Goal: Transaction & Acquisition: Purchase product/service

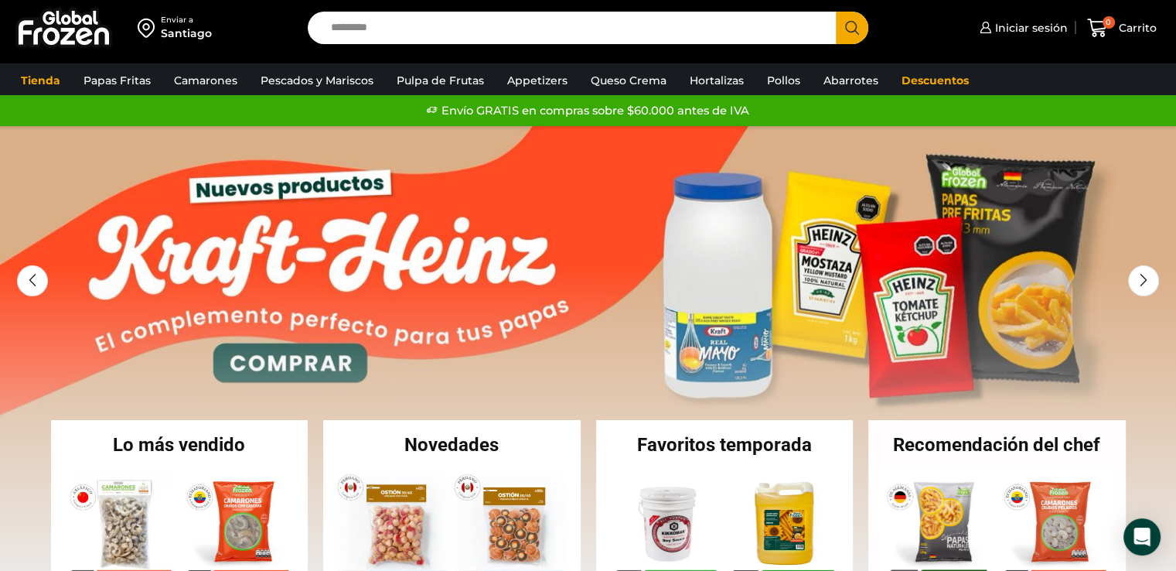
click at [179, 19] on div "Enviar a" at bounding box center [186, 20] width 51 height 11
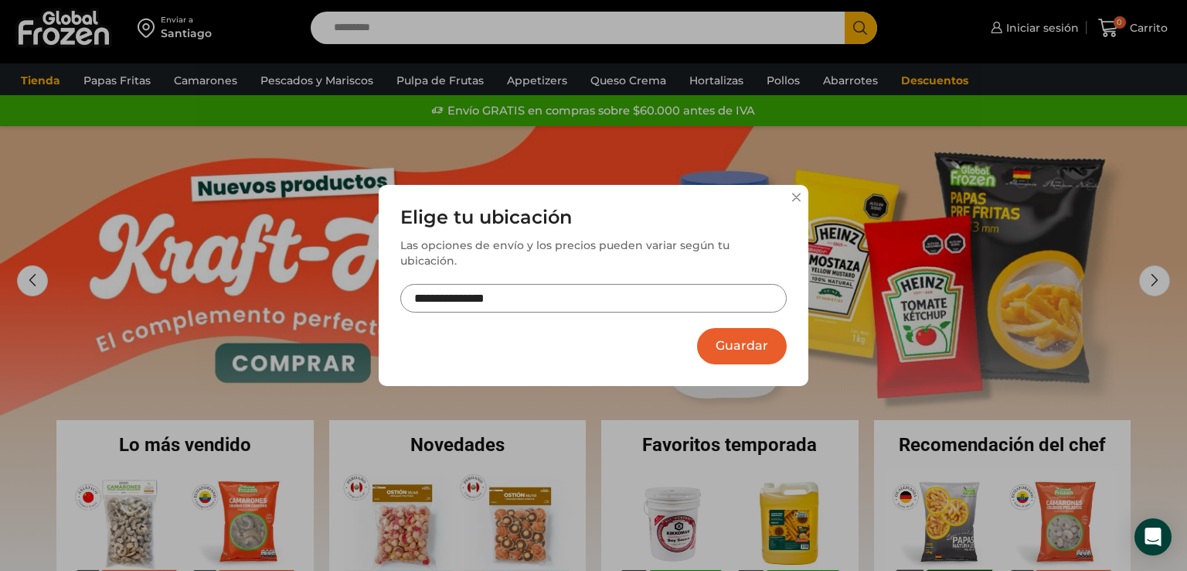
click at [1175, 138] on div "**********" at bounding box center [593, 285] width 1187 height 571
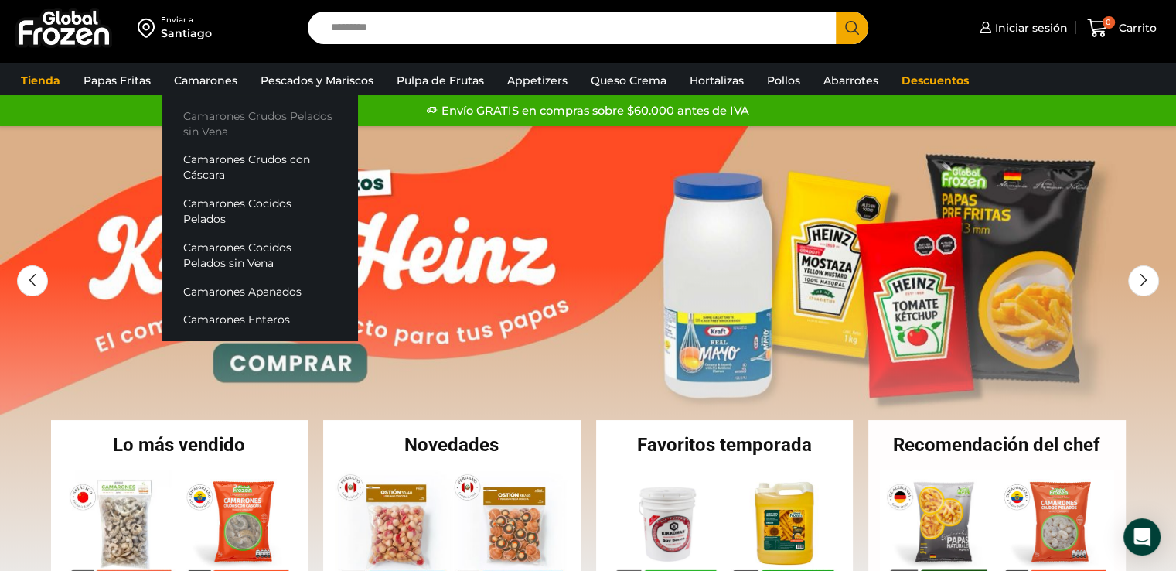
click at [224, 115] on link "Camarones Crudos Pelados sin Vena" at bounding box center [259, 123] width 195 height 44
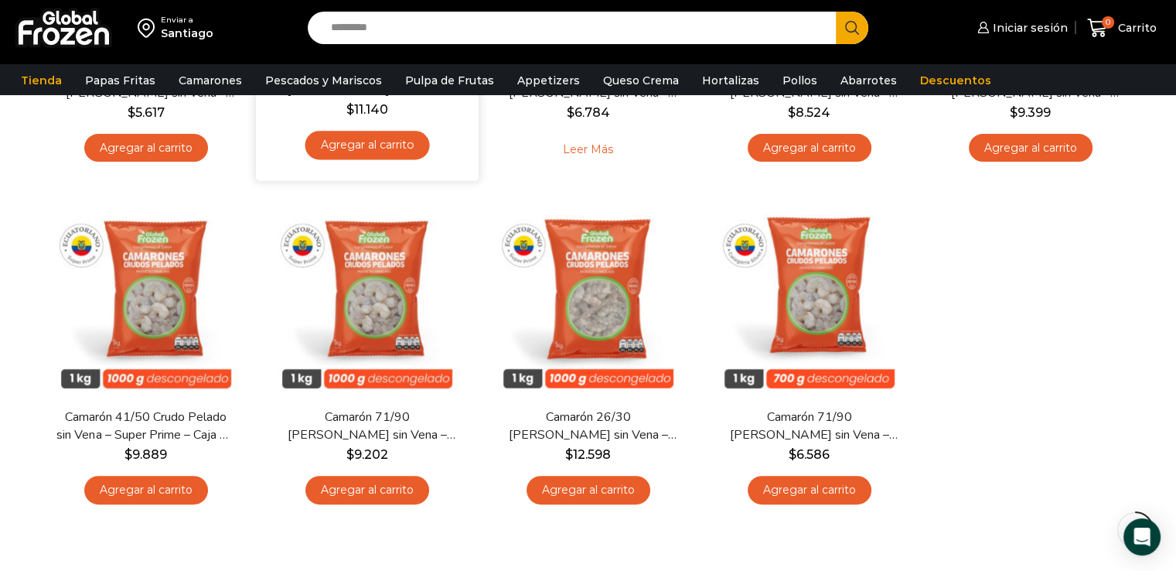
scroll to position [464, 0]
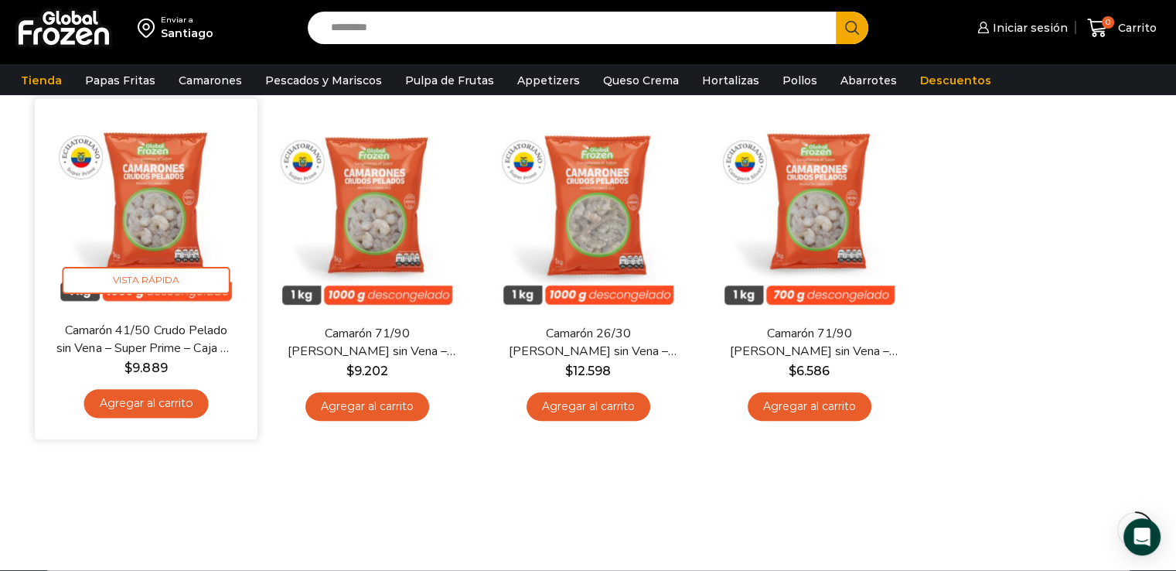
click at [124, 196] on img at bounding box center [145, 209] width 199 height 199
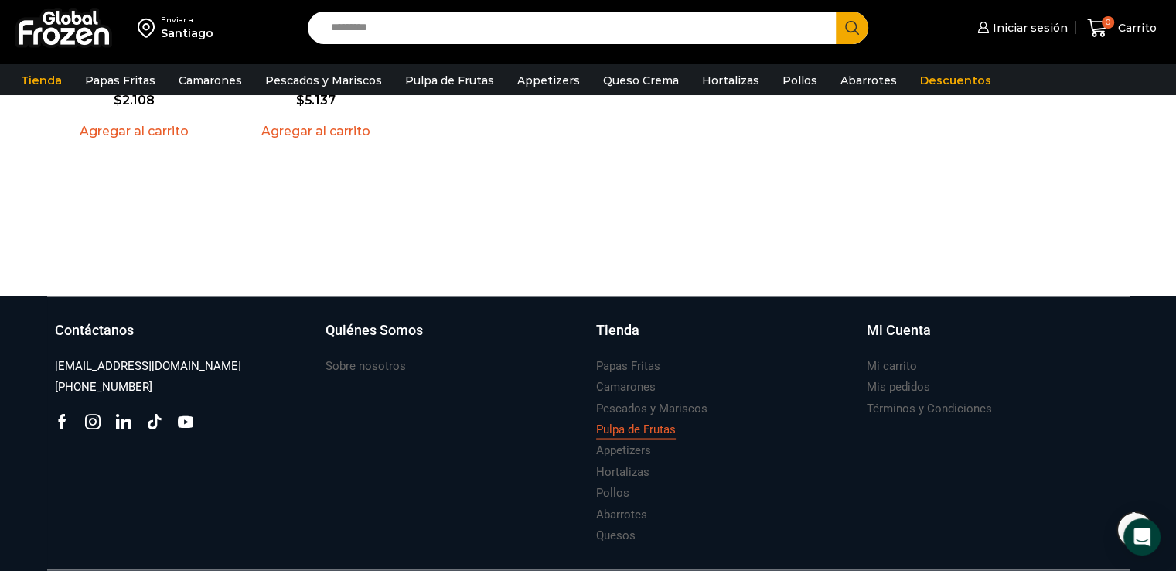
scroll to position [2551, 0]
